Goal: Task Accomplishment & Management: Use online tool/utility

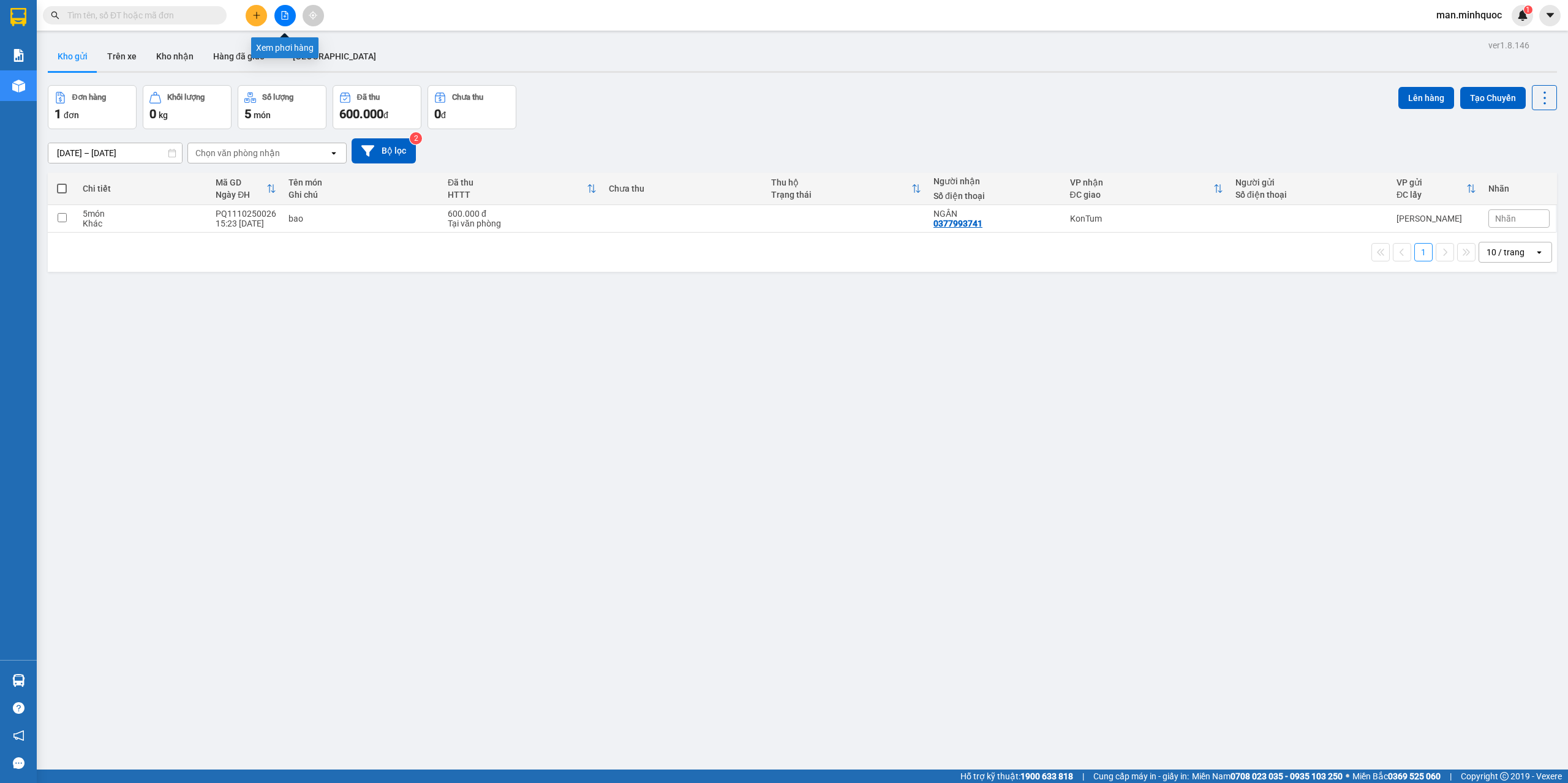
click at [289, 22] on button at bounding box center [285, 15] width 21 height 21
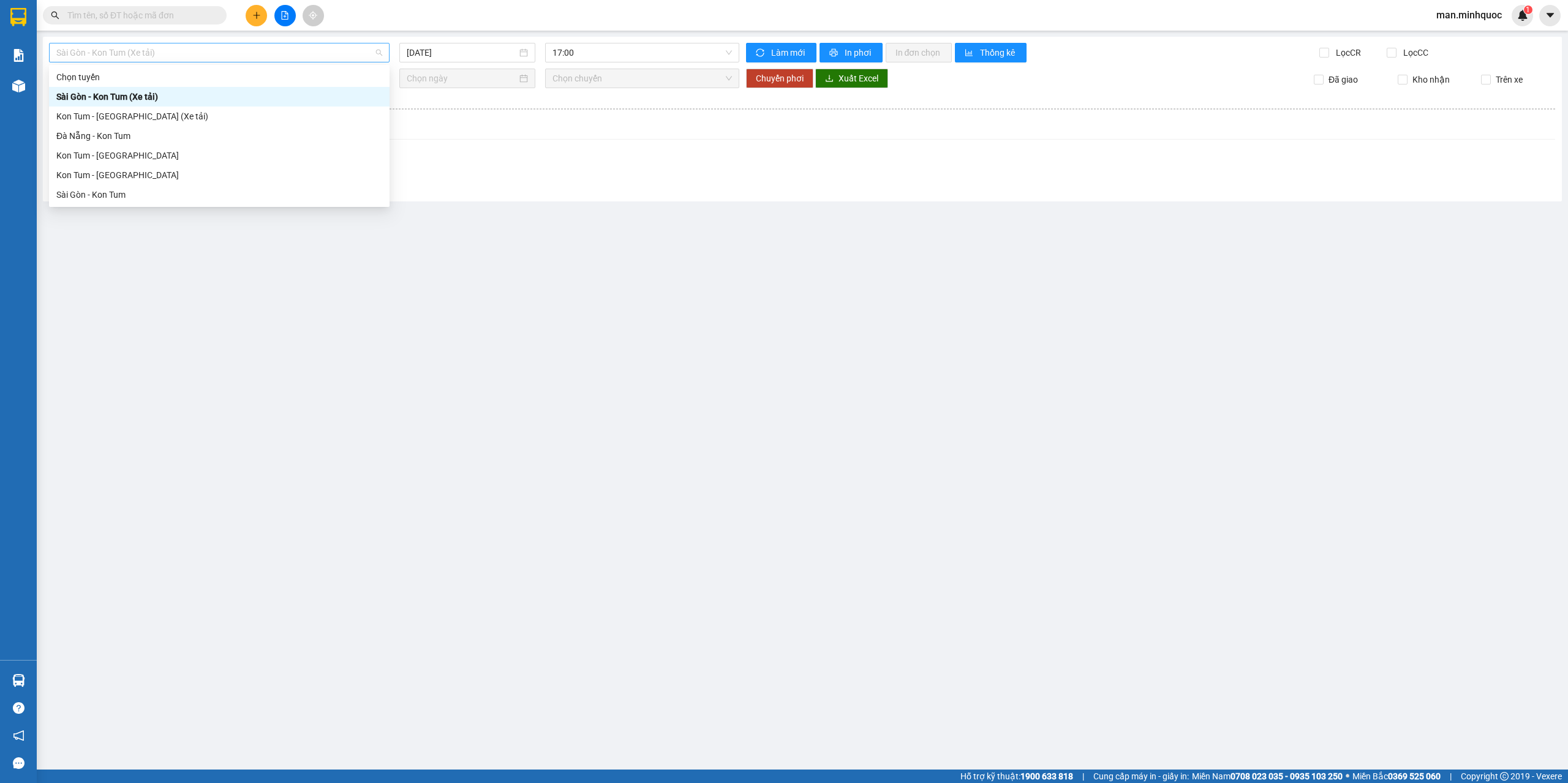
click at [256, 44] on span "Sài Gòn - Kon Tum (Xe tải)" at bounding box center [219, 52] width 326 height 18
click at [149, 173] on div "Kon Tum - [GEOGRAPHIC_DATA]" at bounding box center [219, 175] width 326 height 13
type input "[DATE]"
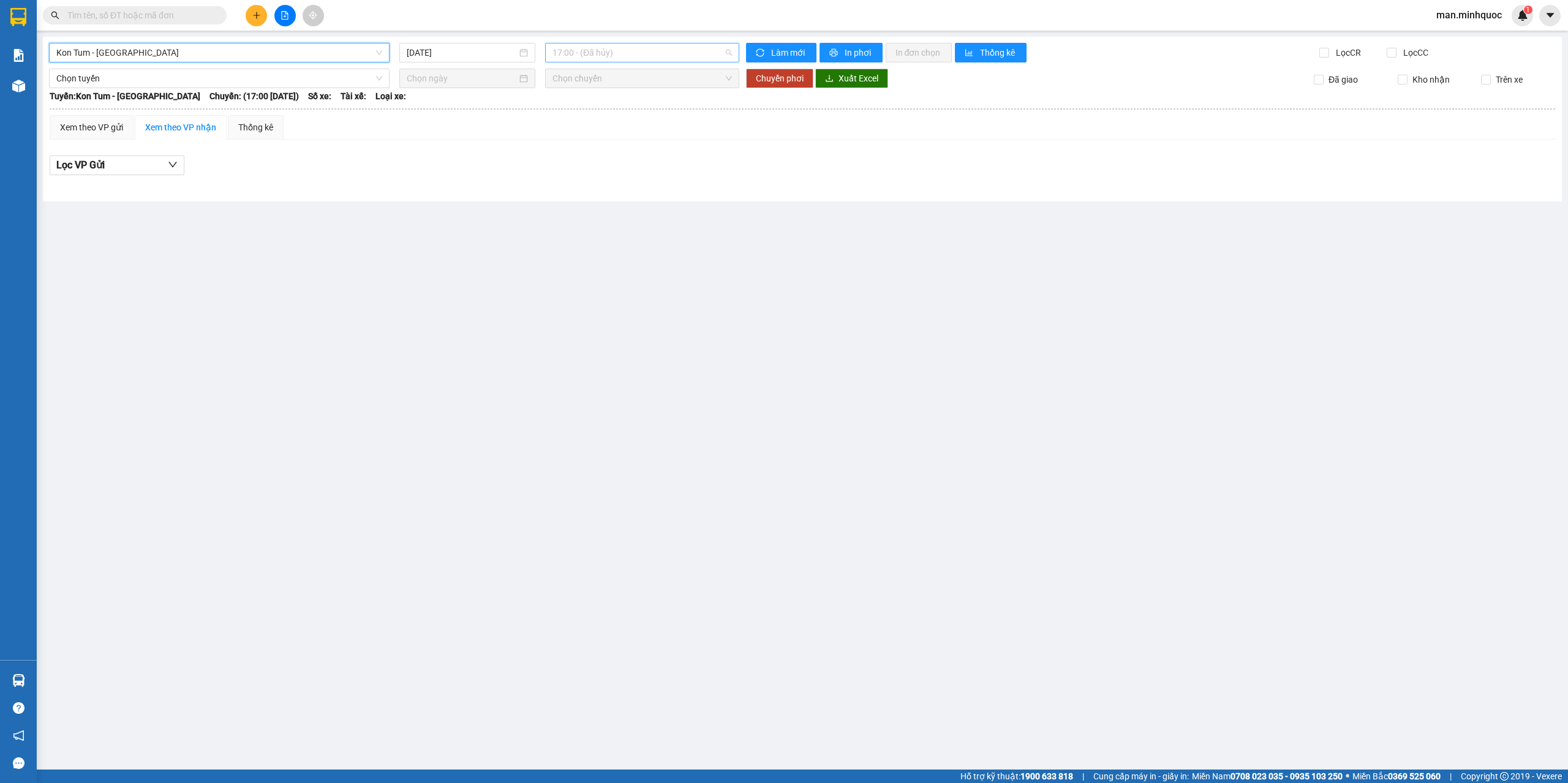
click at [679, 45] on span "17:00 - (Đã hủy)" at bounding box center [642, 52] width 180 height 18
click at [634, 135] on div "18:00 - 50H-173.84" at bounding box center [600, 136] width 95 height 13
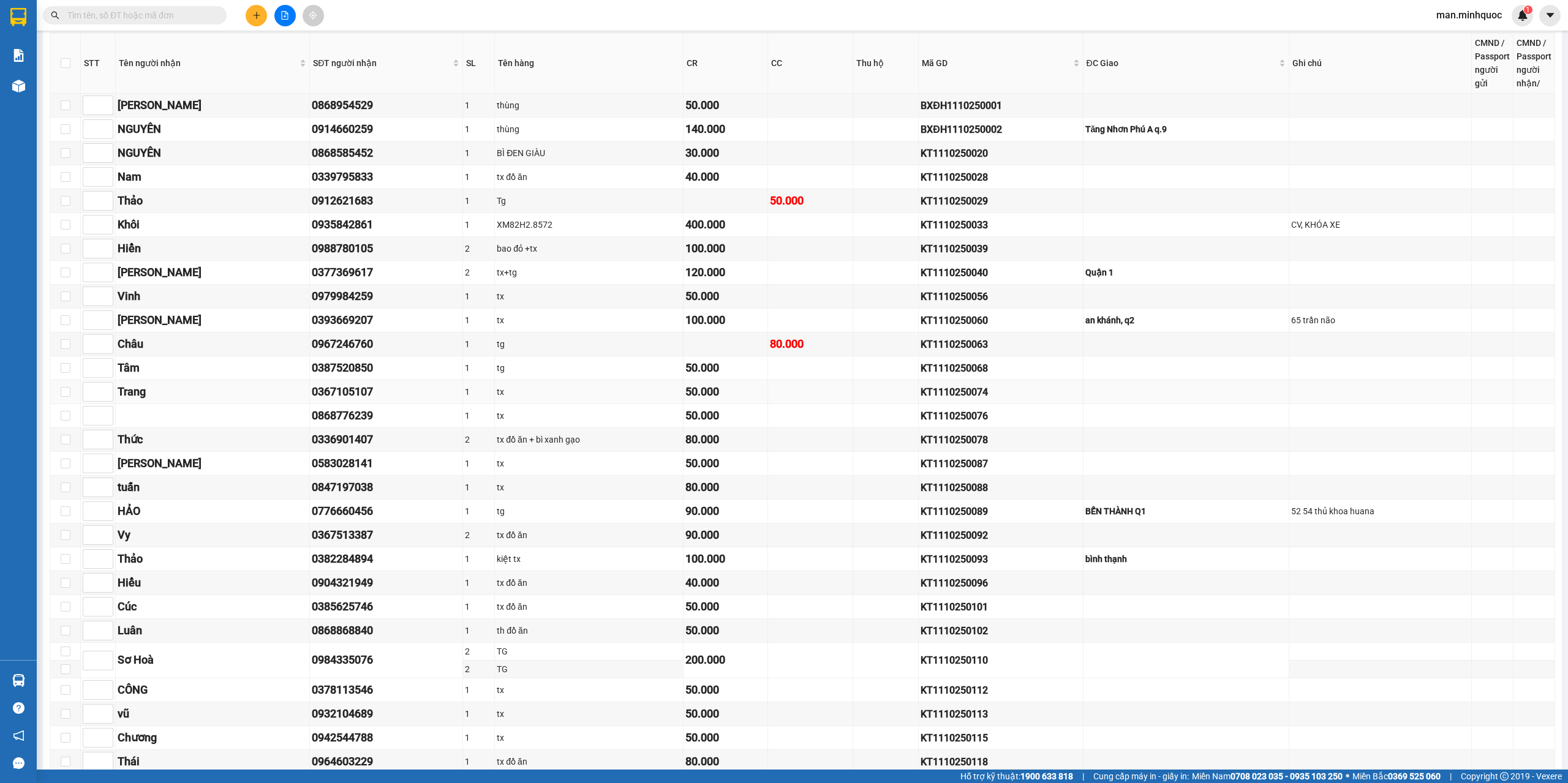
scroll to position [428, 0]
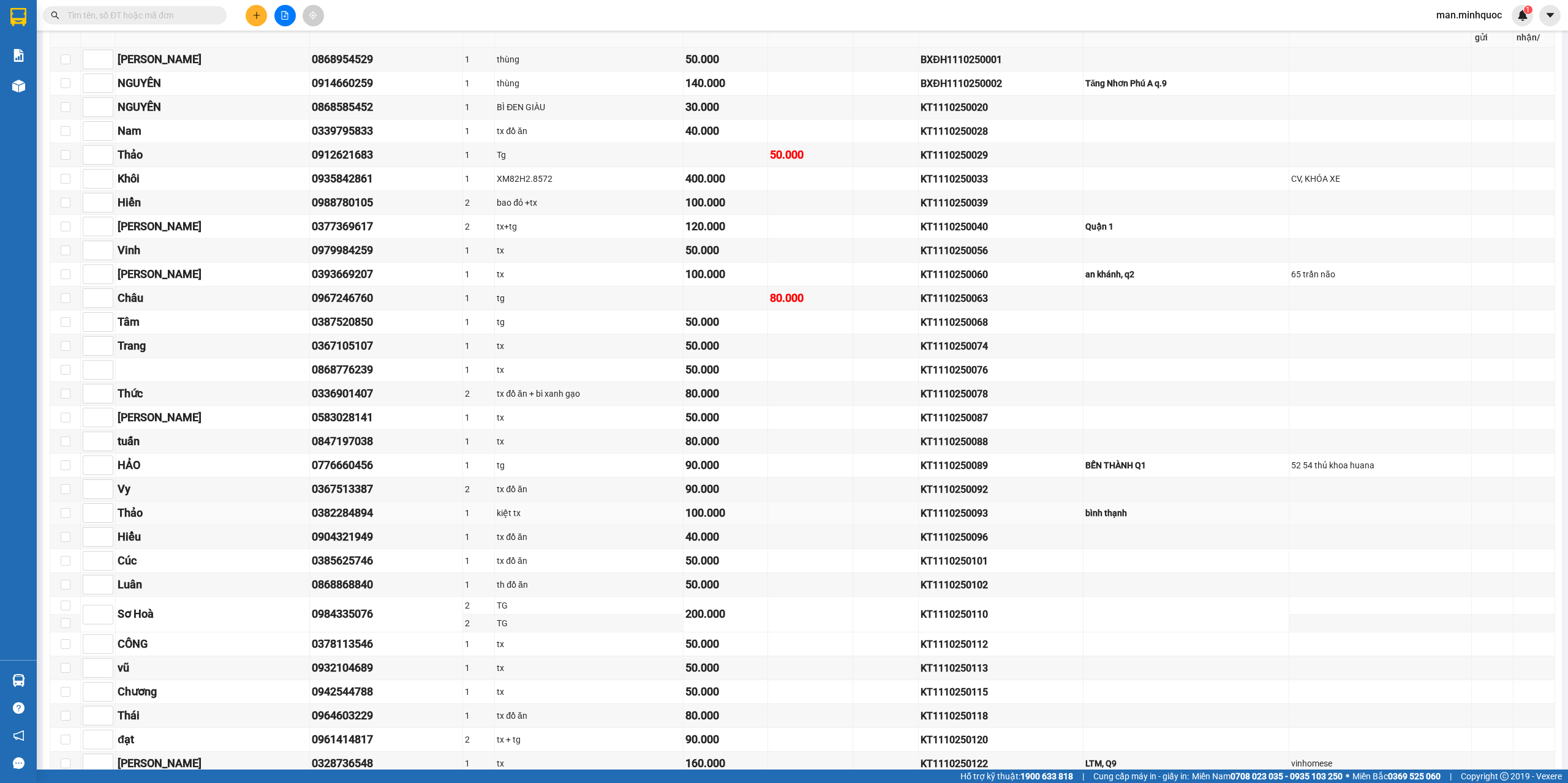
drag, startPoint x: 1203, startPoint y: 520, endPoint x: 1098, endPoint y: 518, distance: 105.0
click at [1200, 522] on td "bình thạnh" at bounding box center [1186, 513] width 206 height 24
drag, startPoint x: 1098, startPoint y: 518, endPoint x: 1058, endPoint y: 516, distance: 40.0
click at [1058, 516] on tr "Thảo 0382284894 1 kiệt tx 100.000 KT1110250093 bình thạnh" at bounding box center [803, 513] width 1504 height 24
click at [1200, 523] on td "bình thạnh" at bounding box center [1186, 513] width 206 height 24
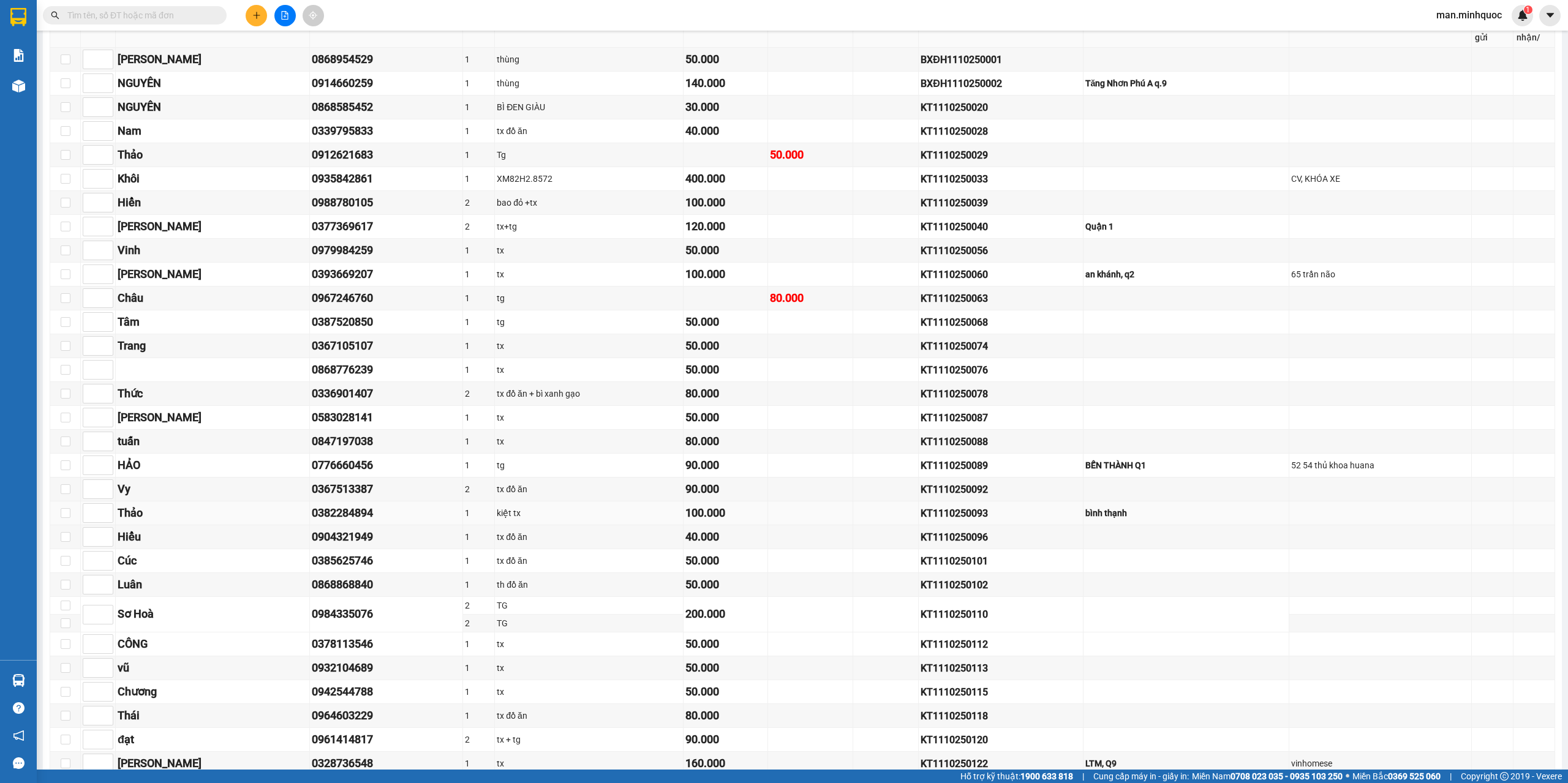
click at [1200, 524] on td "bình thạnh" at bounding box center [1186, 513] width 206 height 24
drag, startPoint x: 1196, startPoint y: 471, endPoint x: 1181, endPoint y: 470, distance: 15.0
click at [1181, 470] on div "BẾN THÀNH Q1" at bounding box center [1186, 465] width 201 height 13
drag, startPoint x: 1185, startPoint y: 465, endPoint x: 962, endPoint y: 431, distance: 225.6
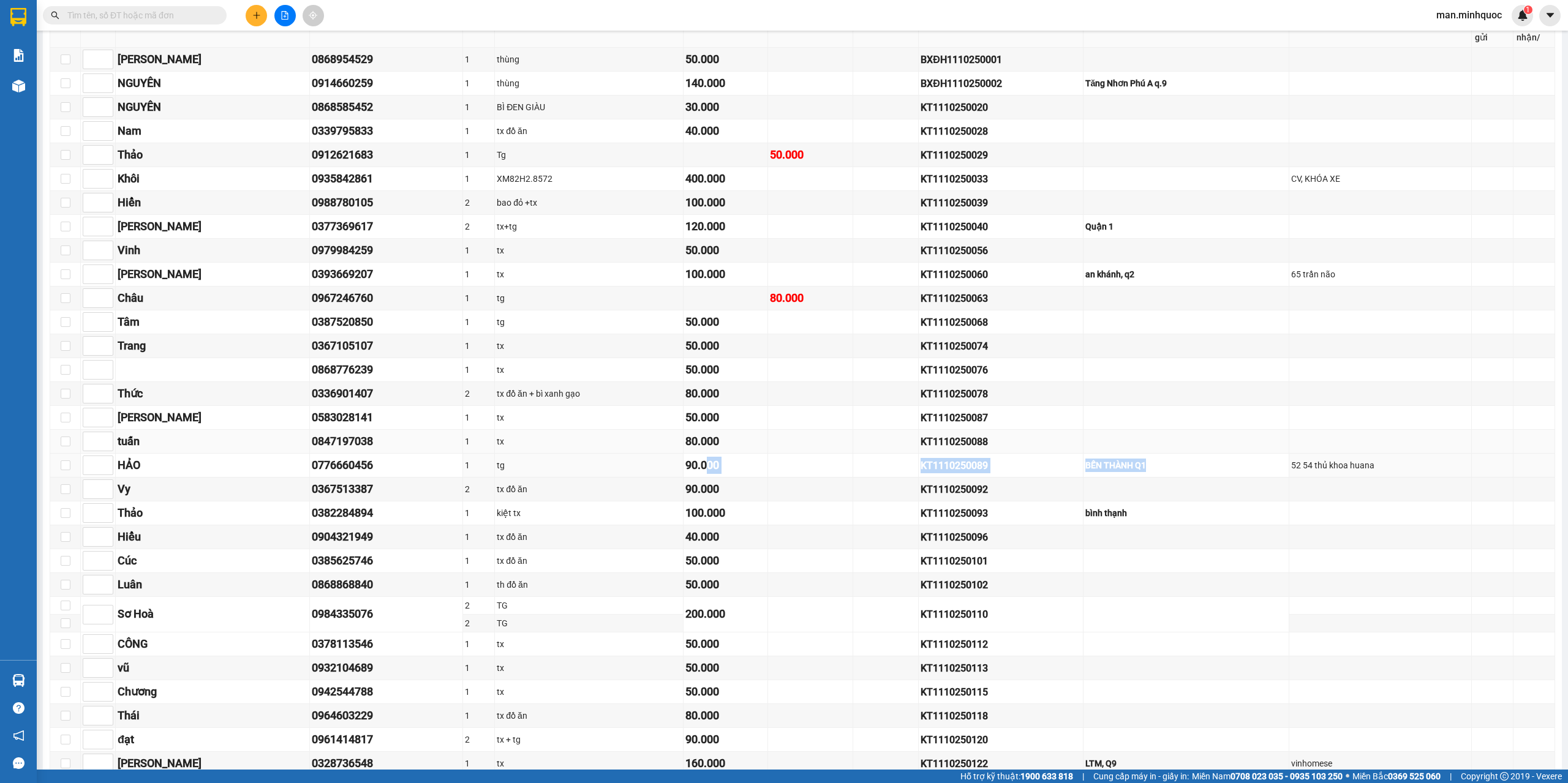
click at [735, 467] on tr "HẢO 0776660456 1 tg 90.000 KT1110250089 BẾN THÀNH Q1 52 54 thủ khoa huana" at bounding box center [803, 466] width 1504 height 24
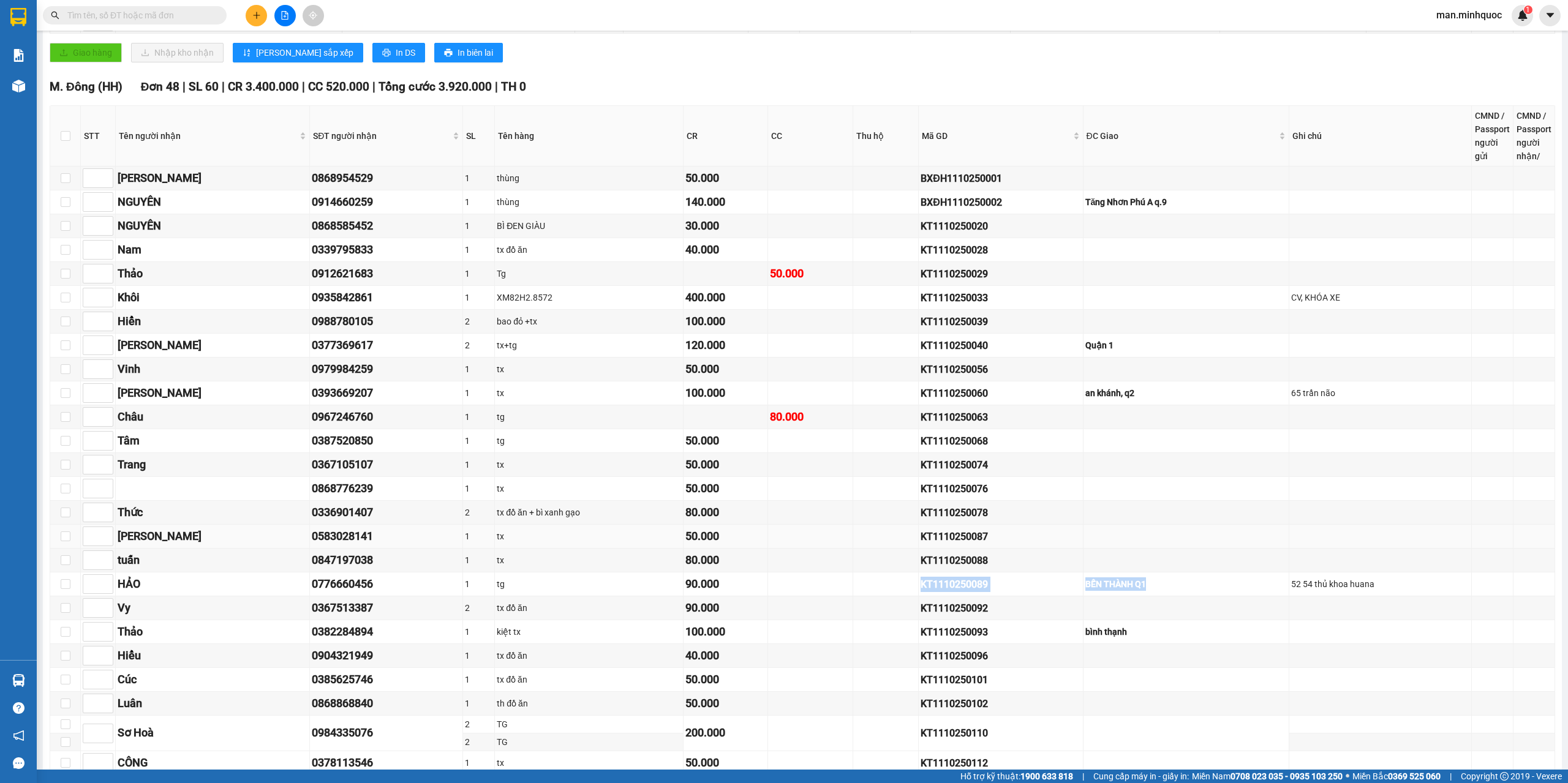
scroll to position [245, 0]
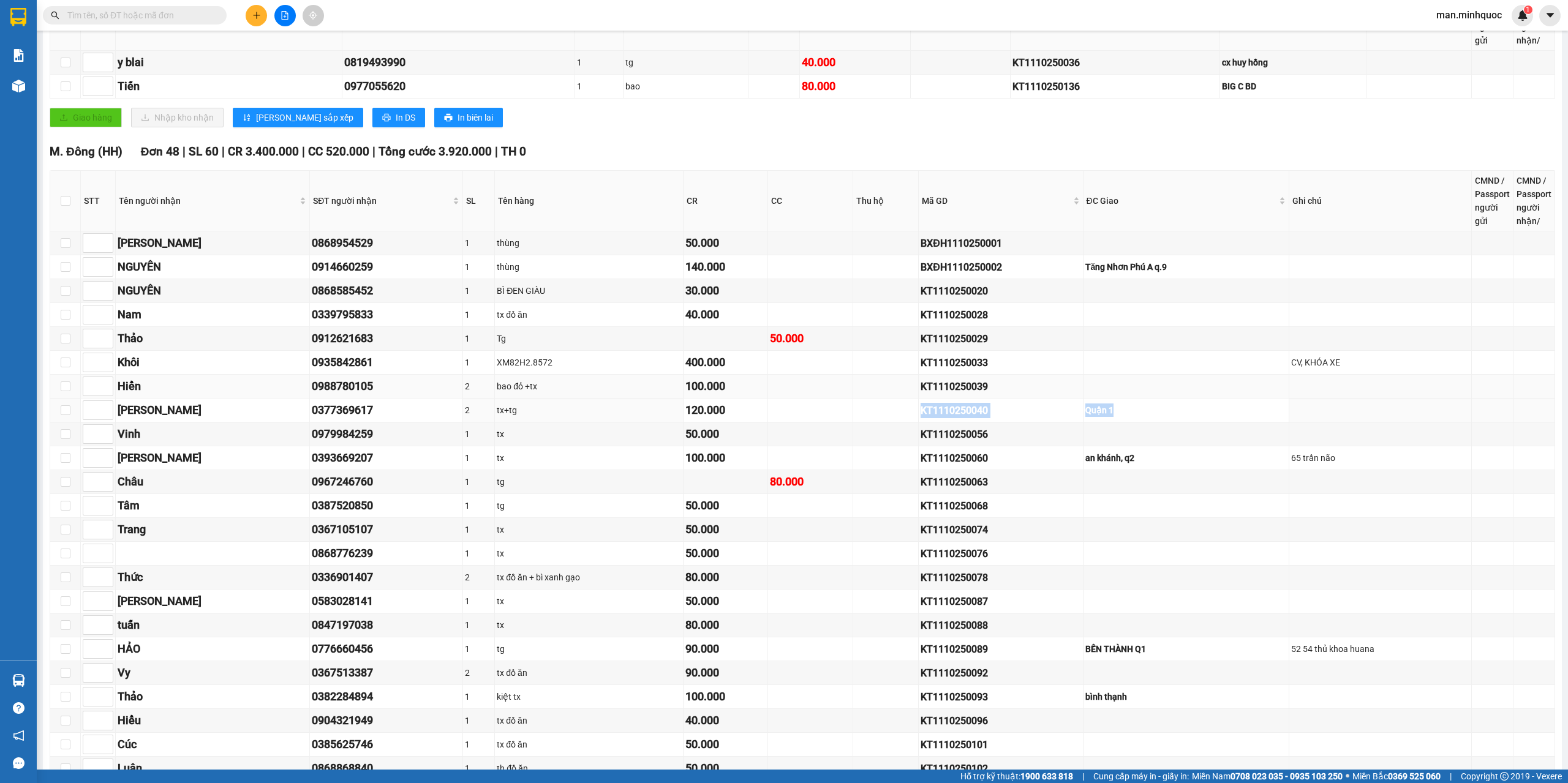
drag, startPoint x: 1194, startPoint y: 413, endPoint x: 1097, endPoint y: 396, distance: 98.5
click at [891, 402] on tr "Linh 0377369617 2 tx+tg 120.000 KT1110250040 Quận 1" at bounding box center [803, 410] width 1504 height 24
click at [1245, 382] on td at bounding box center [1186, 387] width 206 height 24
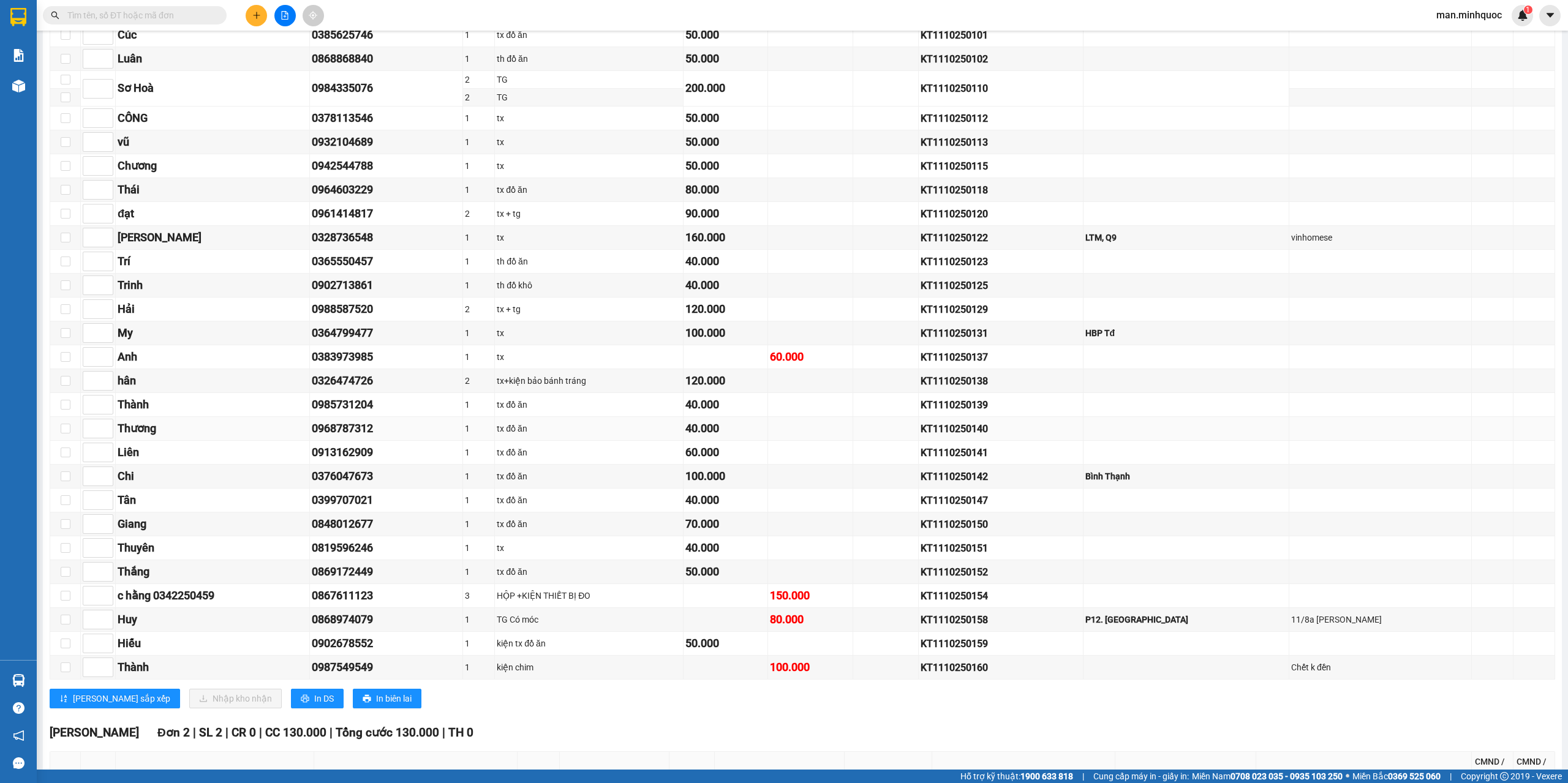
scroll to position [980, 0]
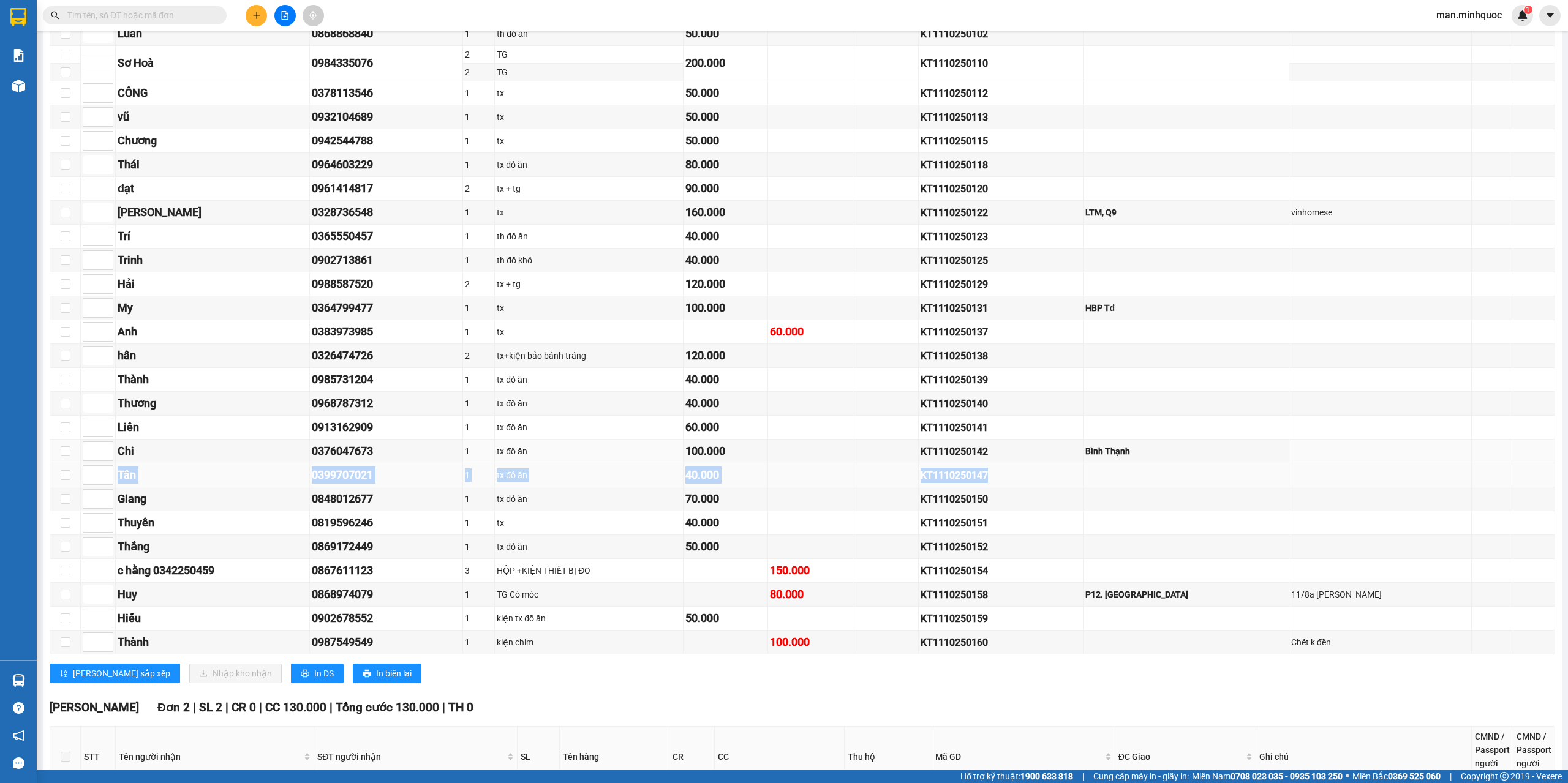
drag, startPoint x: 1198, startPoint y: 463, endPoint x: 1115, endPoint y: 470, distance: 83.3
click at [1134, 469] on tbody "[PERSON_NAME] 0868954529 1 thùng 50.000 BXĐH1110250001 NGUYÊN 0914660259 1 thùn…" at bounding box center [803, 75] width 1504 height 1158
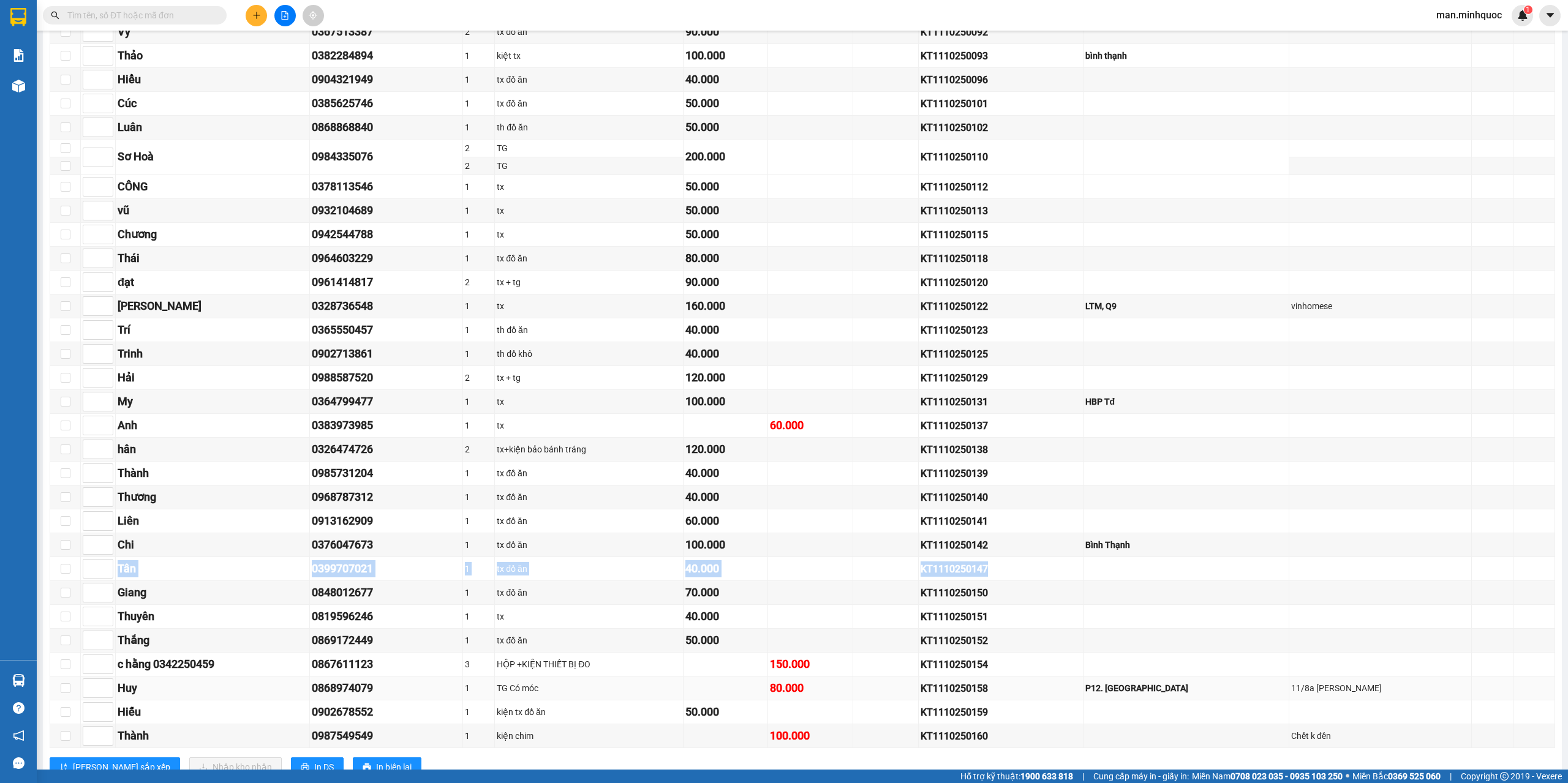
scroll to position [864, 0]
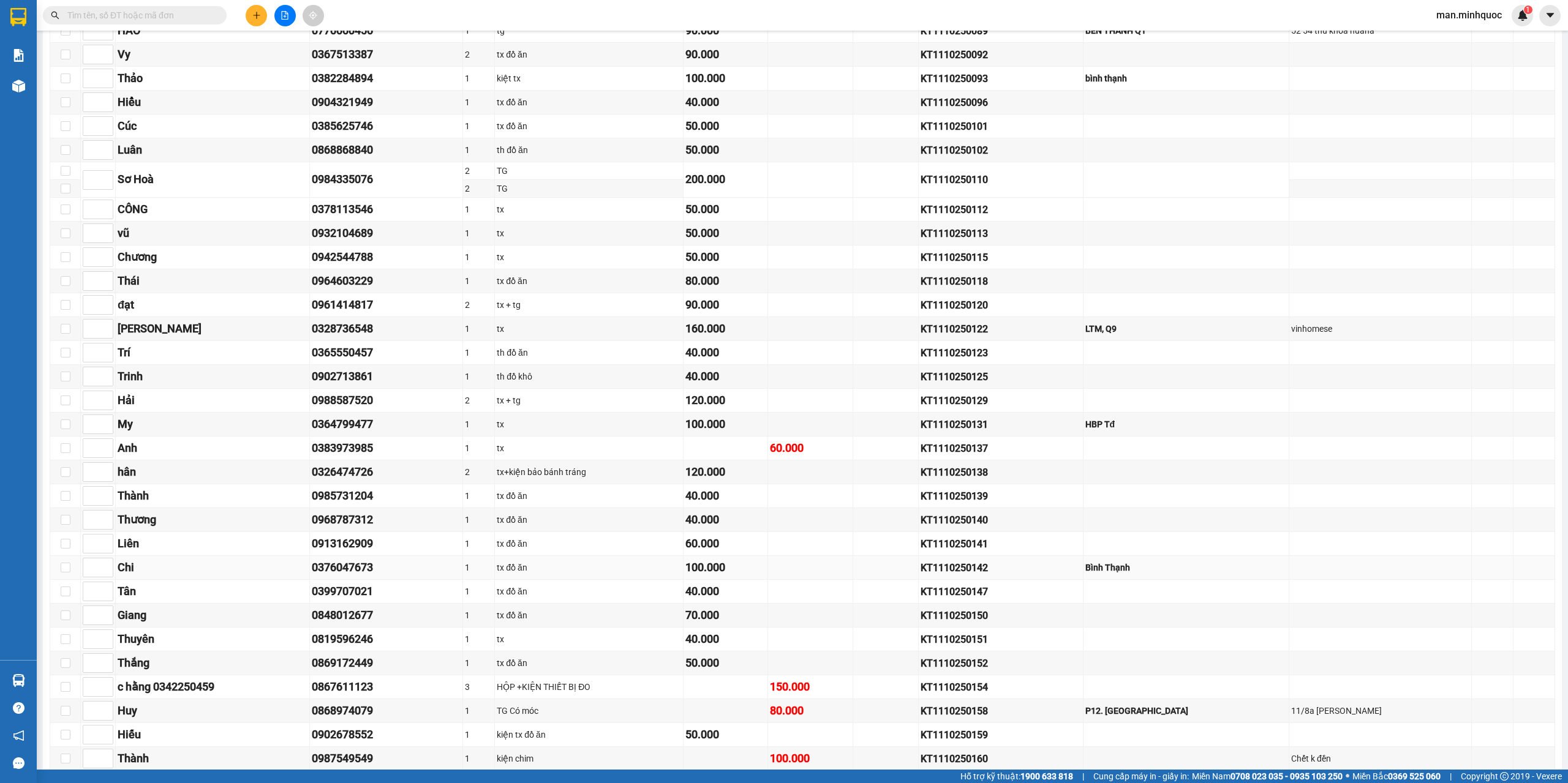
click at [893, 568] on td at bounding box center [886, 568] width 66 height 24
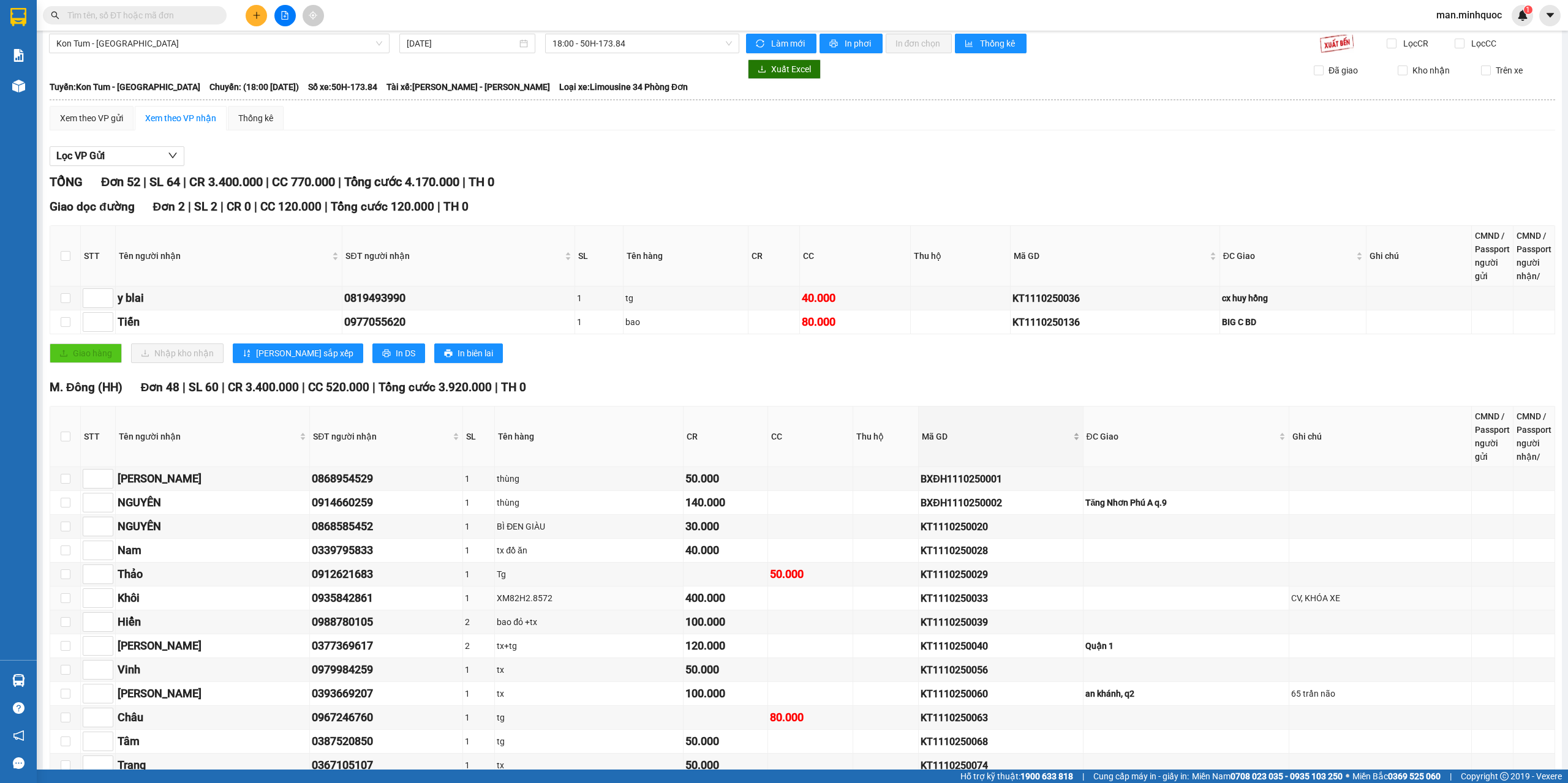
scroll to position [0, 0]
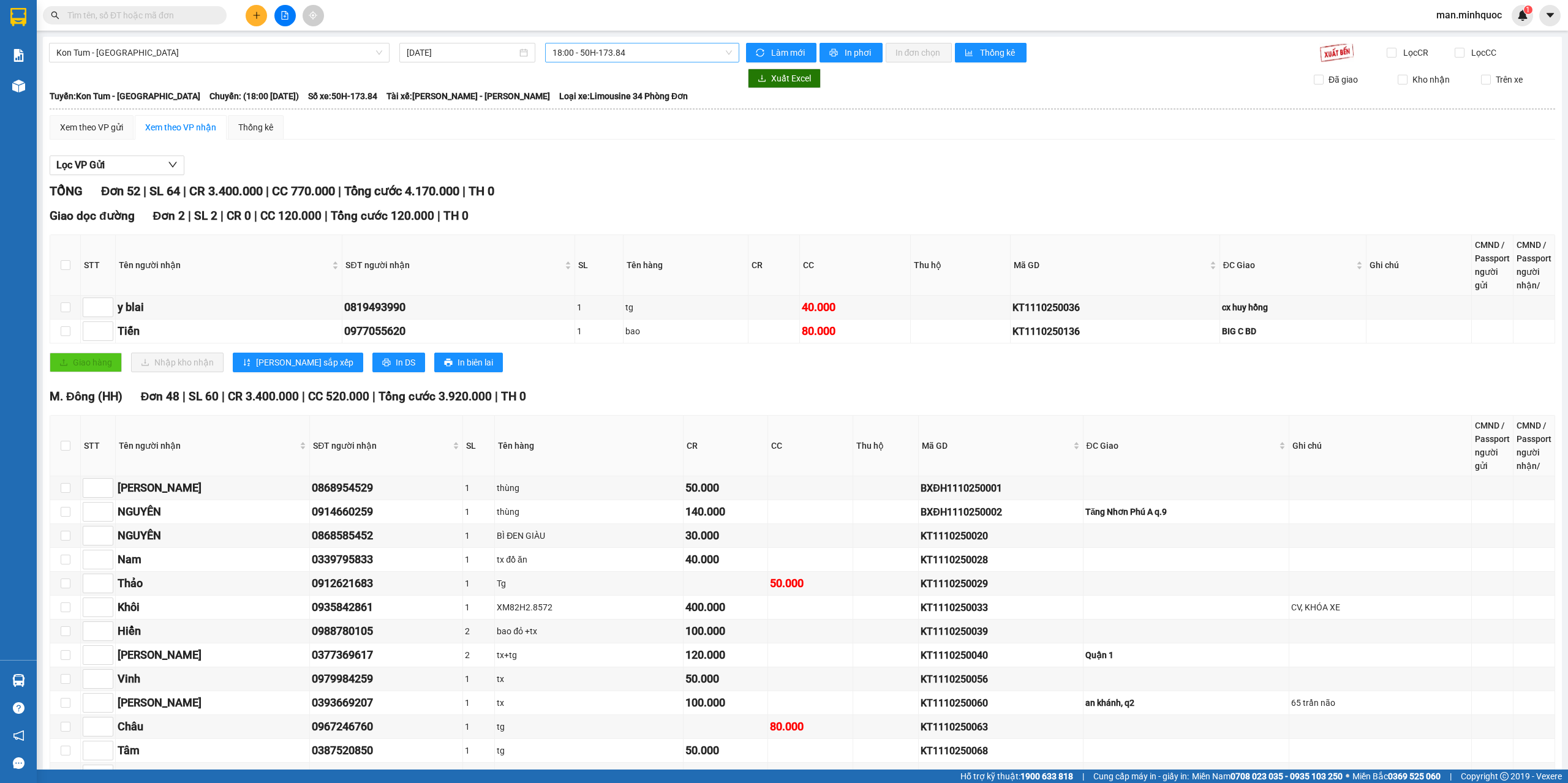
click at [655, 45] on span "18:00 - 50H-173.84" at bounding box center [642, 52] width 180 height 18
click at [633, 159] on div "18:30 - 72A-356.25" at bounding box center [597, 155] width 95 height 13
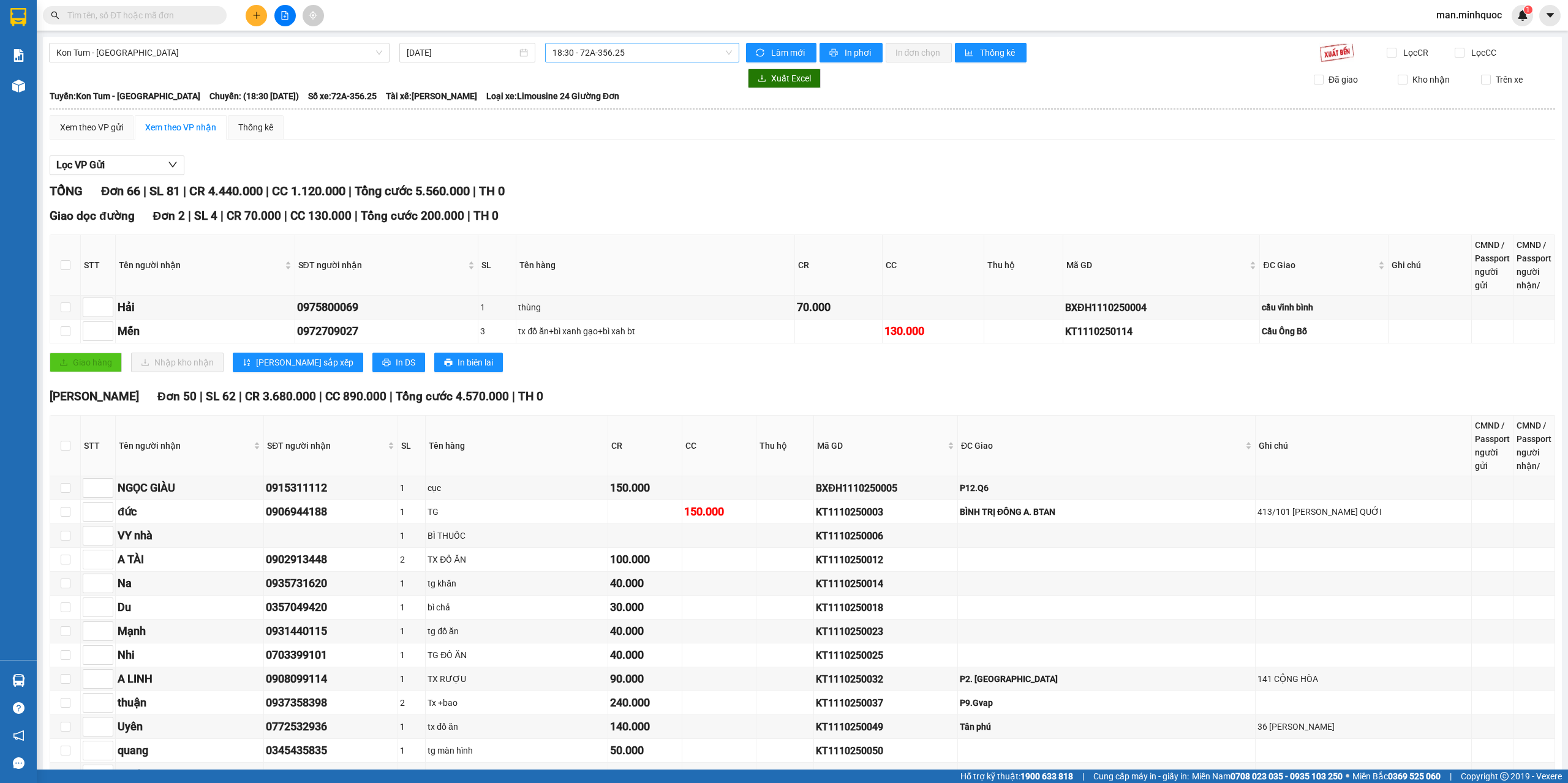
click at [621, 56] on span "18:30 - 72A-356.25" at bounding box center [642, 52] width 180 height 18
click at [631, 52] on span "18:30 - 72A-356.25" at bounding box center [642, 52] width 180 height 18
click at [614, 129] on div "18:00 - 50H-173.84" at bounding box center [597, 136] width 111 height 20
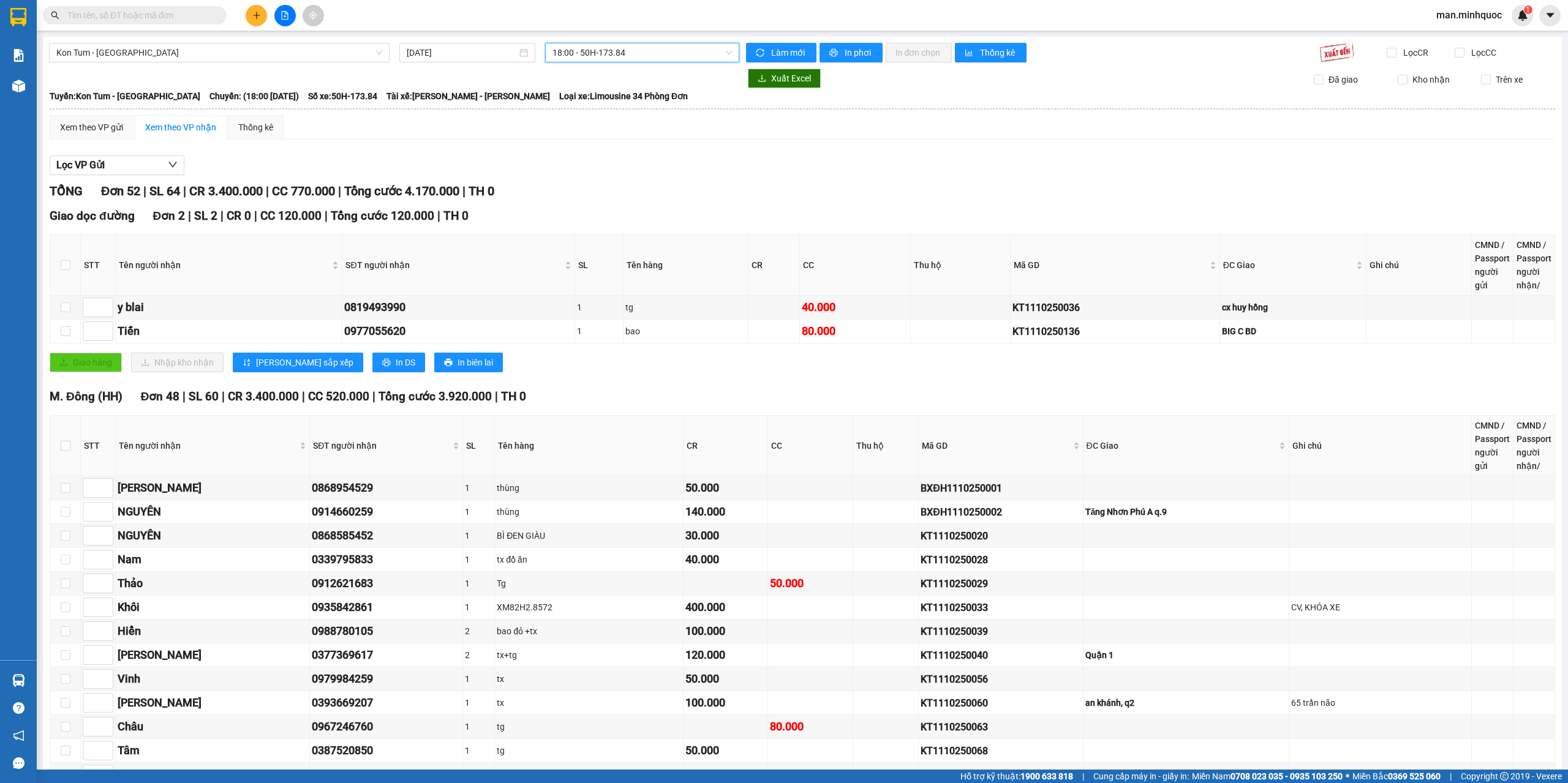
click at [598, 54] on span "18:00 - 50H-173.84" at bounding box center [642, 52] width 180 height 18
click at [607, 115] on div "17:29 - 82E-002.01" at bounding box center [597, 116] width 95 height 13
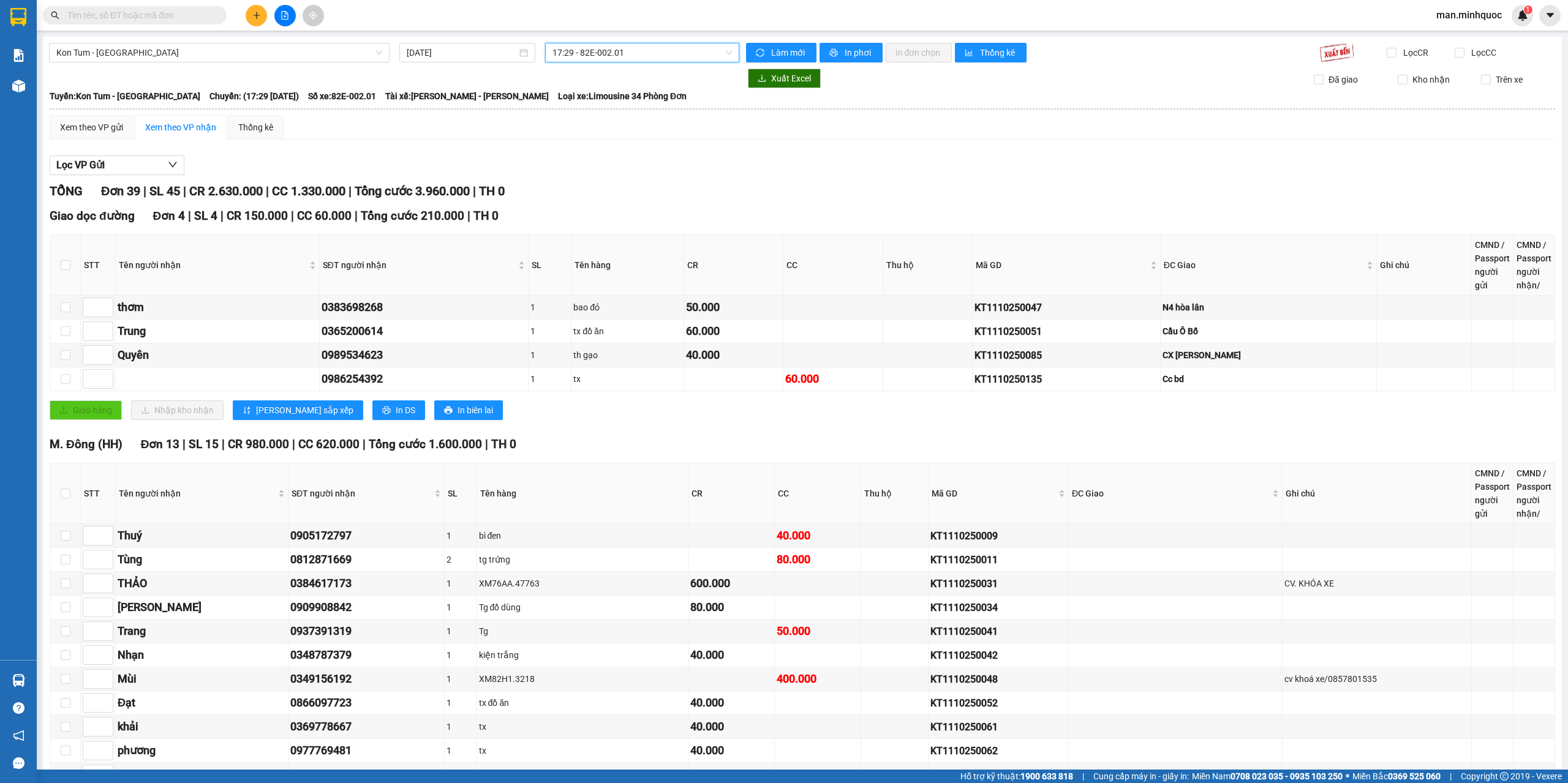
click at [614, 44] on span "17:29 - 82E-002.01" at bounding box center [642, 52] width 180 height 18
click at [631, 142] on div "18:00 - 50H-173.84" at bounding box center [597, 136] width 95 height 13
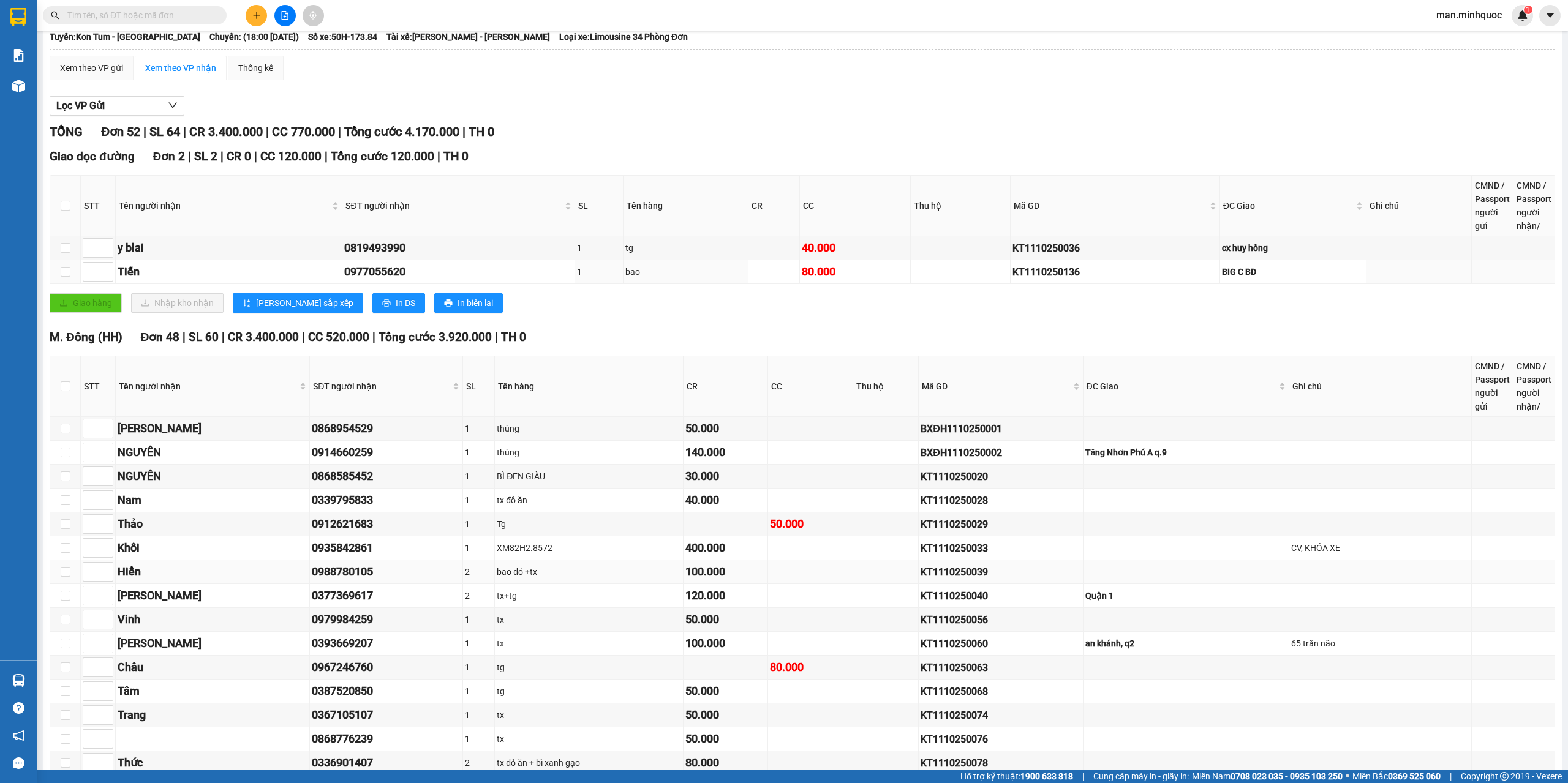
scroll to position [306, 0]
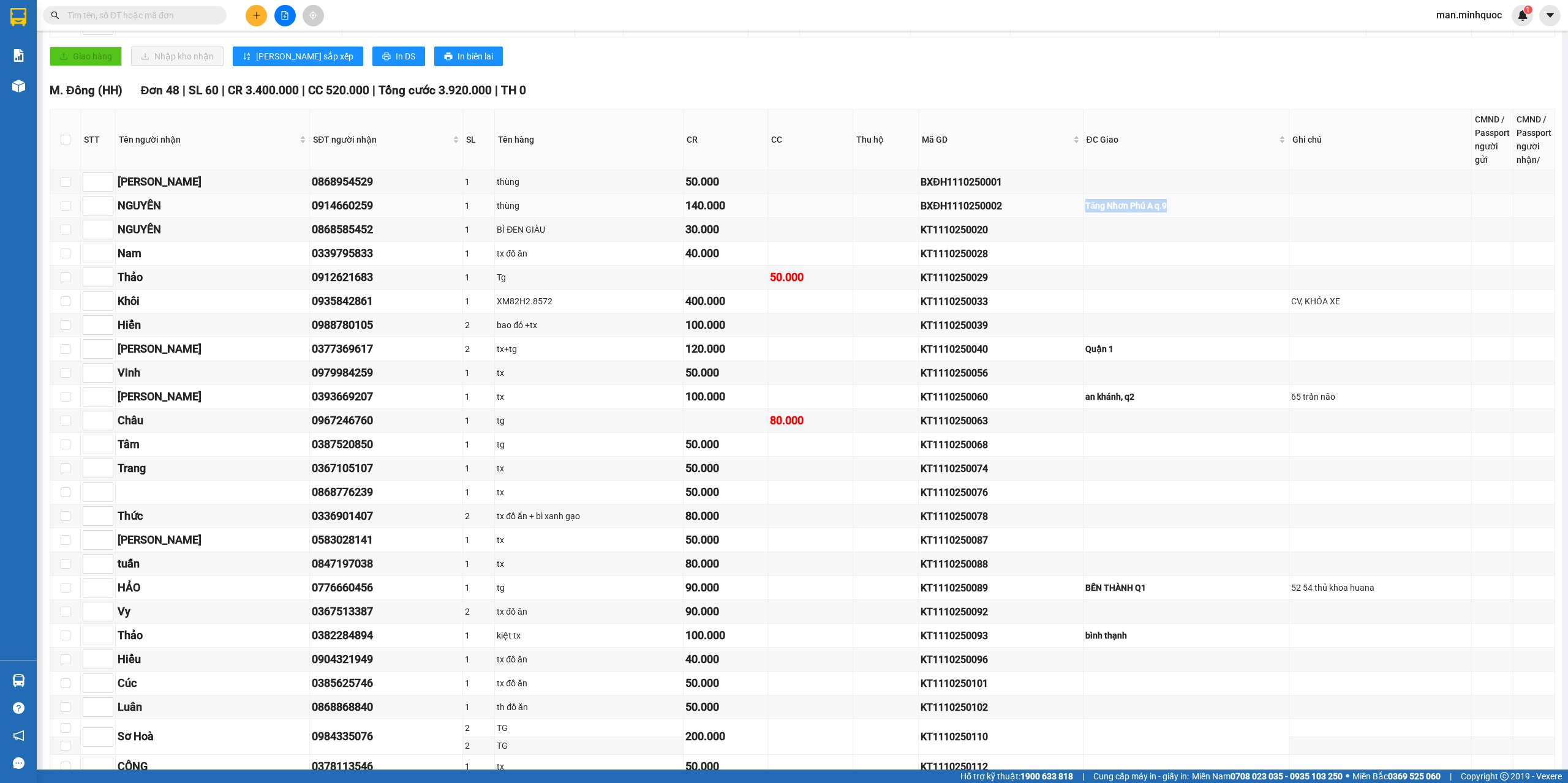
drag, startPoint x: 1164, startPoint y: 204, endPoint x: 1116, endPoint y: 213, distance: 48.8
click at [1116, 213] on tr "NGUYÊN 0914660259 1 thùng 140.000 BXĐH1110250002 [GEOGRAPHIC_DATA] A q.9" at bounding box center [803, 206] width 1504 height 24
drag, startPoint x: 1208, startPoint y: 346, endPoint x: 1088, endPoint y: 345, distance: 120.0
click at [1088, 345] on tr "Linh 0377369617 2 tx+tg 120.000 KT1110250040 Quận 1" at bounding box center [803, 349] width 1504 height 24
drag, startPoint x: 1189, startPoint y: 369, endPoint x: 1195, endPoint y: 400, distance: 31.6
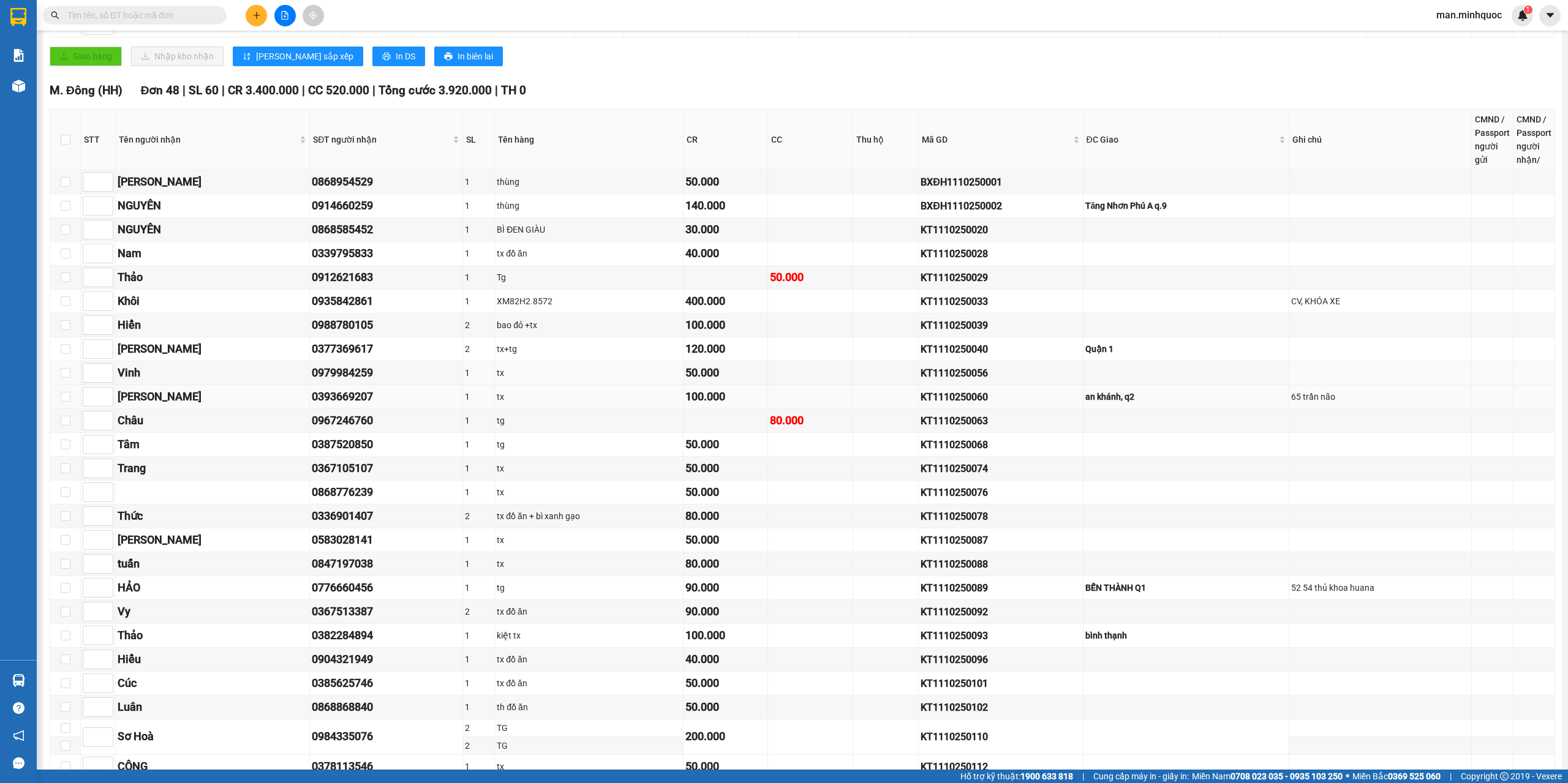
click at [1176, 376] on td at bounding box center [1186, 373] width 206 height 24
drag, startPoint x: 1195, startPoint y: 400, endPoint x: 1145, endPoint y: 391, distance: 50.8
click at [1168, 396] on div "an khánh, q2" at bounding box center [1186, 397] width 201 height 13
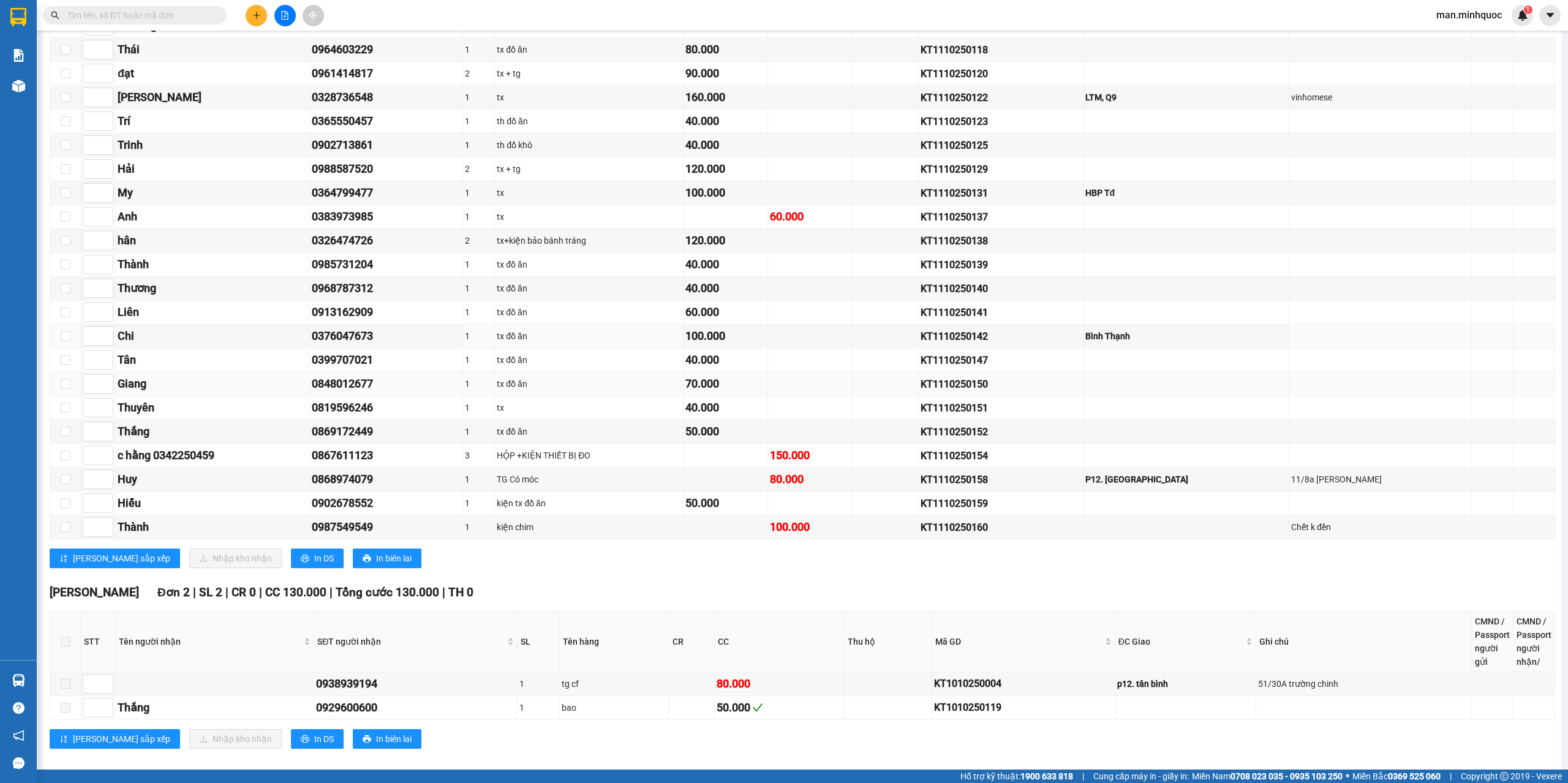
scroll to position [1108, 0]
